Goal: Task Accomplishment & Management: Manage account settings

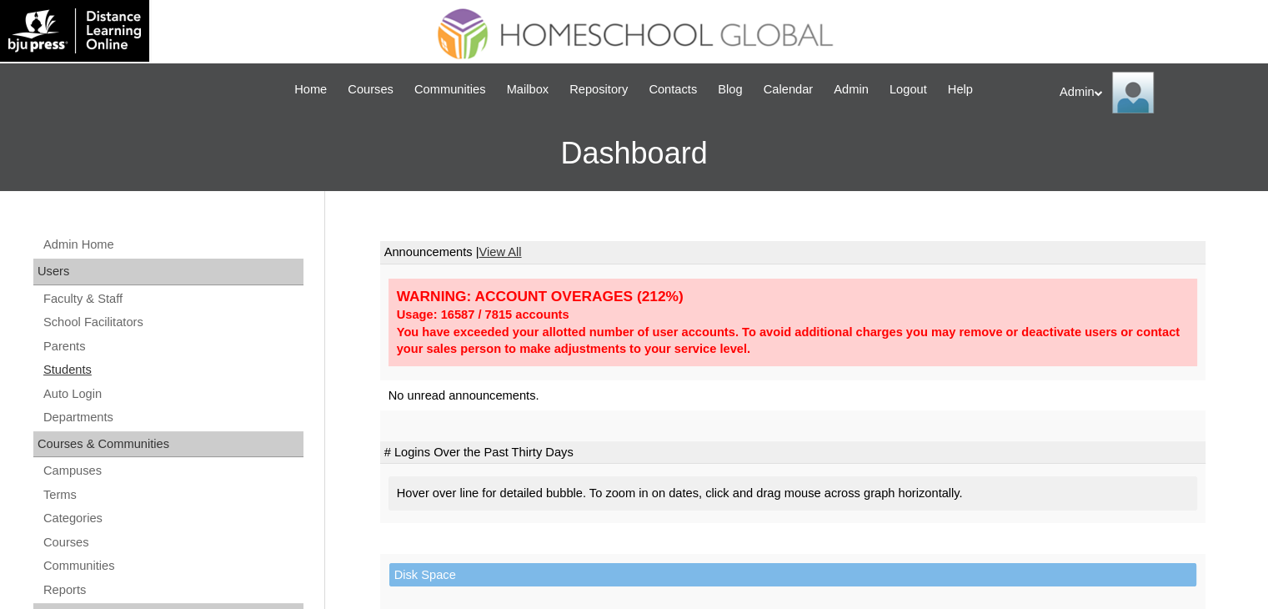
click at [68, 374] on link "Students" at bounding box center [173, 369] width 262 height 21
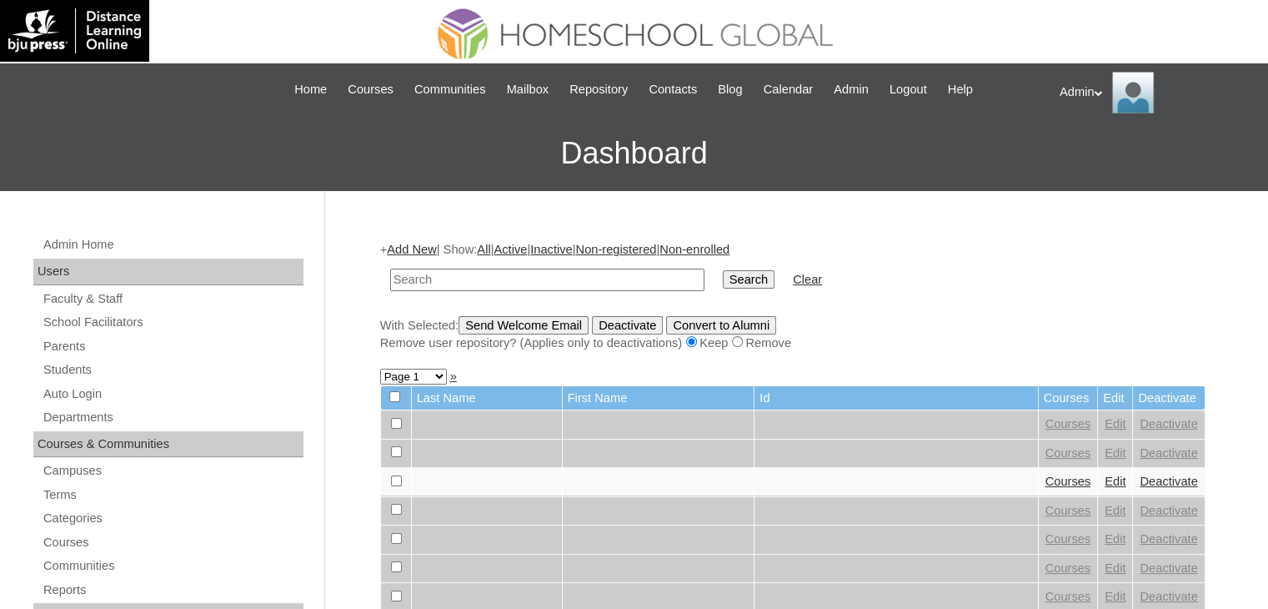
click at [570, 274] on input "text" at bounding box center [547, 280] width 314 height 23
type input "maravilla"
click at [723, 278] on input "Search" at bounding box center [749, 279] width 52 height 18
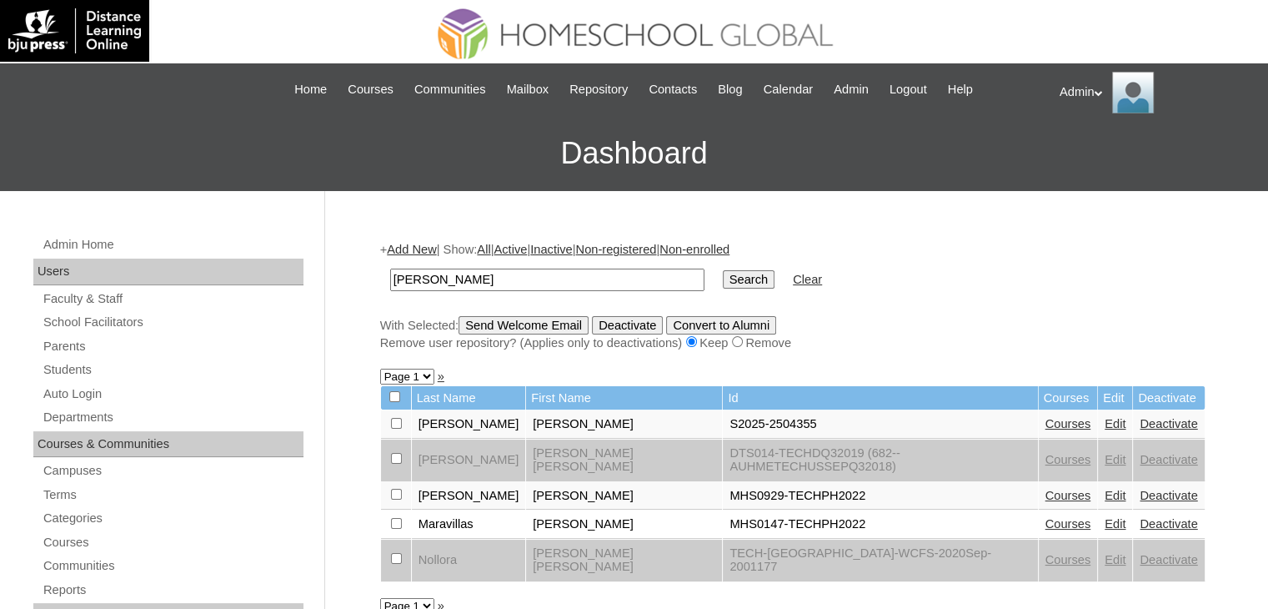
click at [1046, 424] on link "Courses" at bounding box center [1069, 423] width 46 height 13
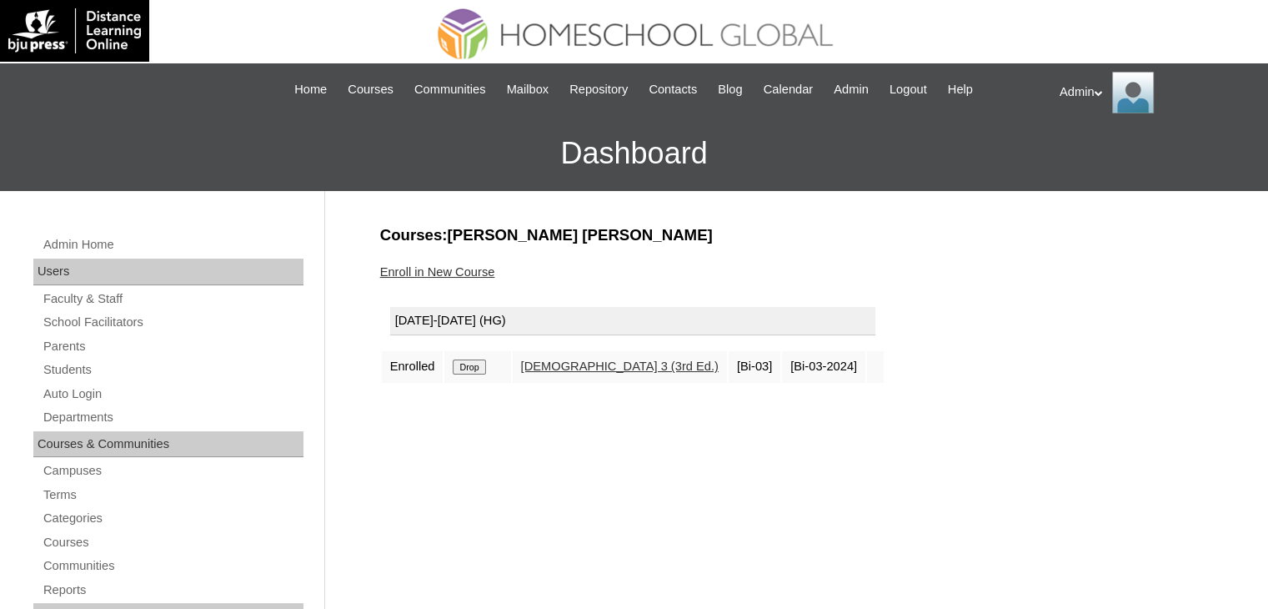
click at [424, 273] on link "Enroll in New Course" at bounding box center [437, 271] width 115 height 13
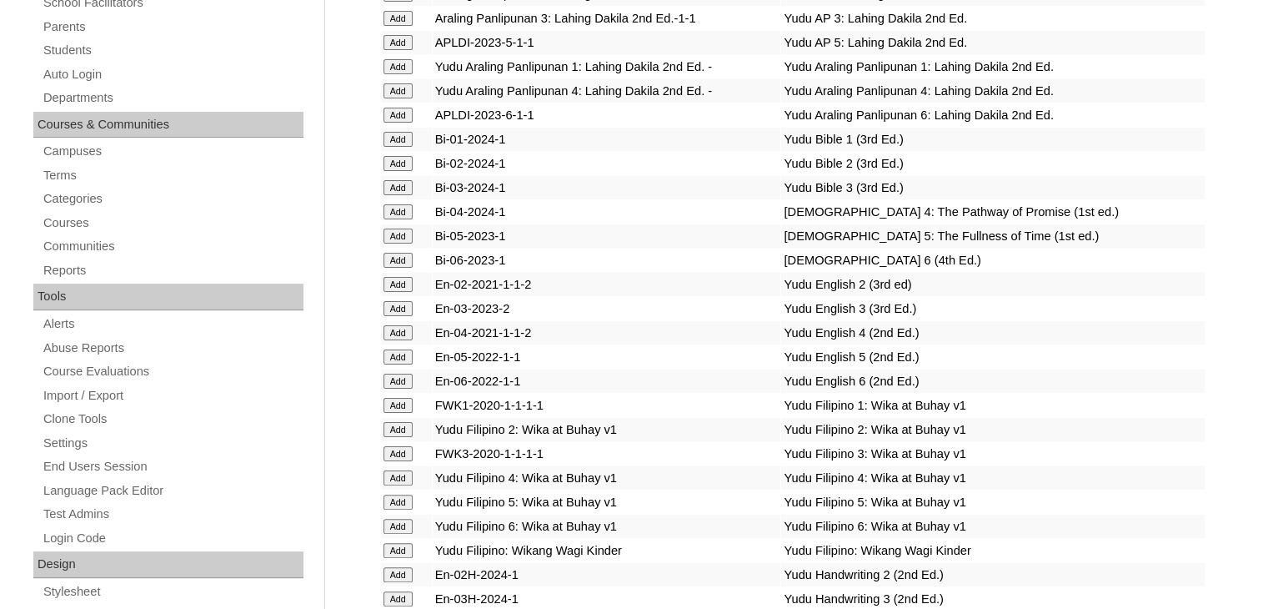
scroll to position [1750, 0]
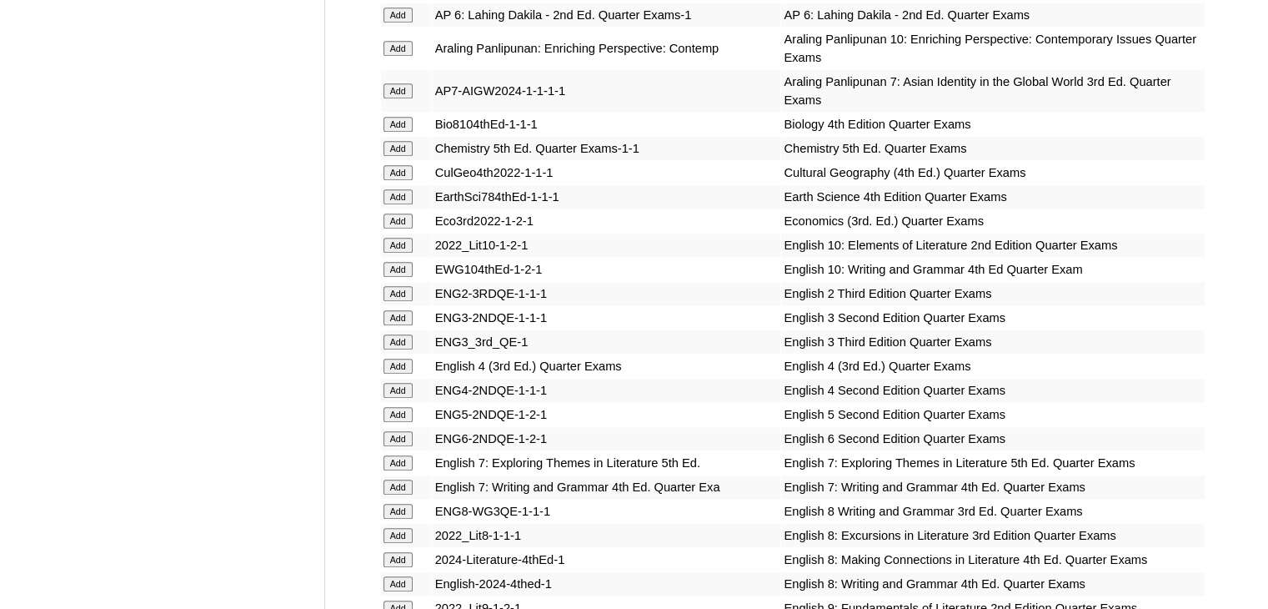
click at [403, 335] on input "Add" at bounding box center [398, 341] width 29 height 15
click at [400, 334] on input "Add" at bounding box center [398, 341] width 29 height 15
